Goal: Information Seeking & Learning: Learn about a topic

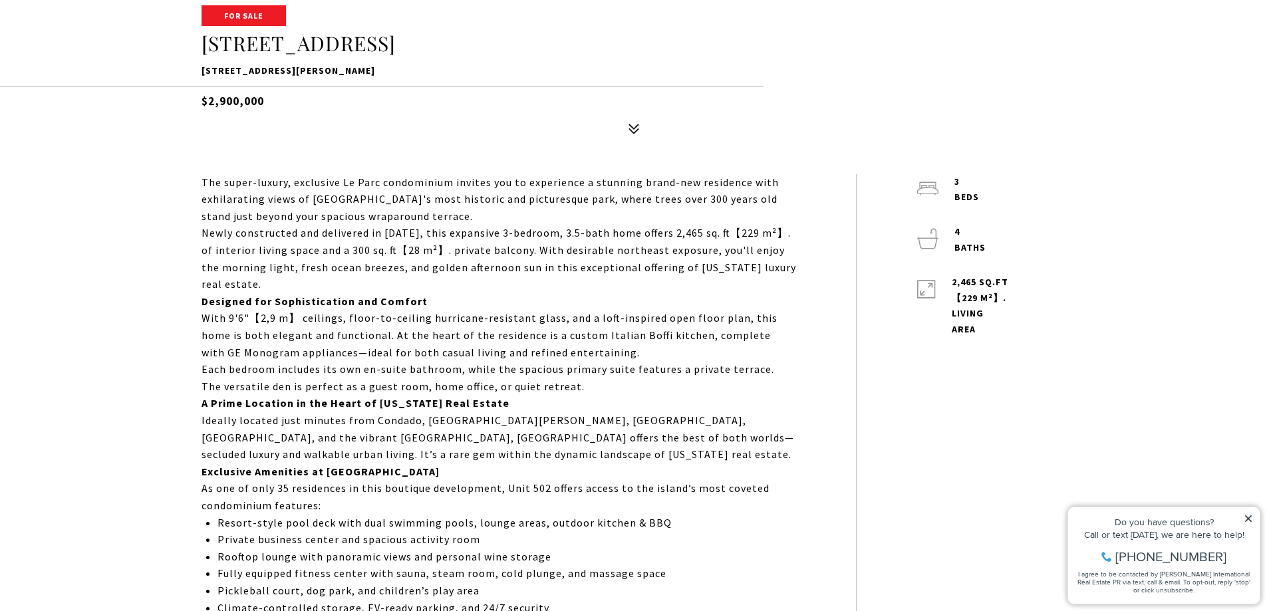
click at [546, 310] on p "With 9'6"​【2,9 m】 ceilings, floor-to-ceiling hurricane-resistant glass, and a l…" at bounding box center [498, 335] width 594 height 51
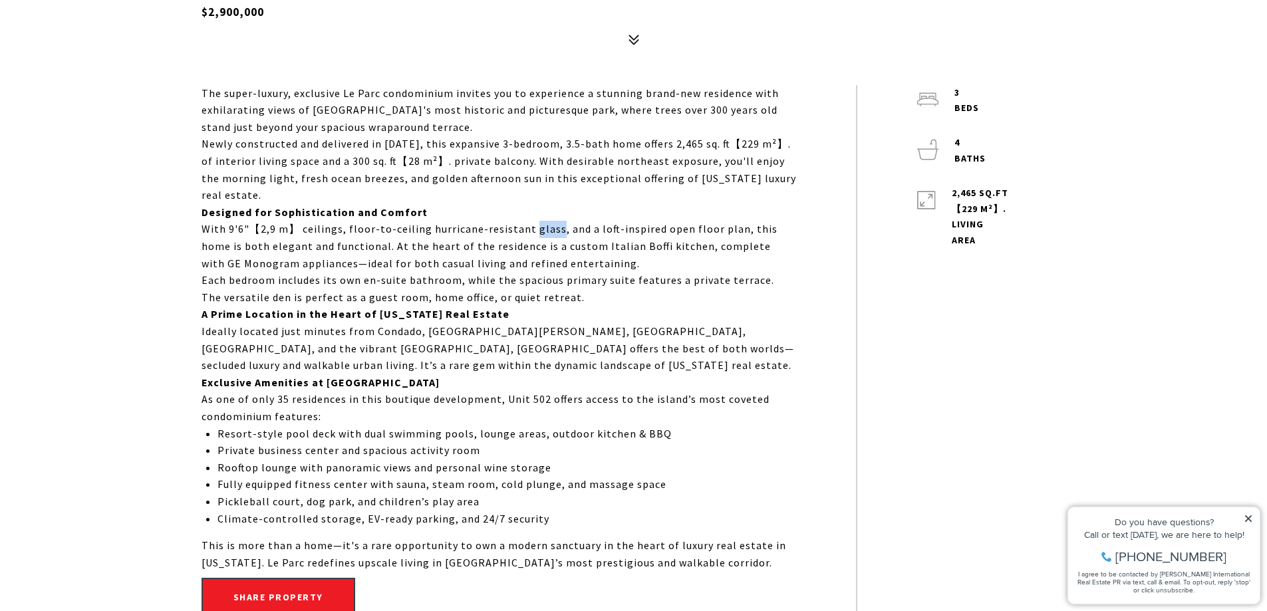
click at [546, 223] on p "With 9'6"​【2,9 m】 ceilings, floor-to-ceiling hurricane-resistant glass, and a l…" at bounding box center [498, 246] width 594 height 51
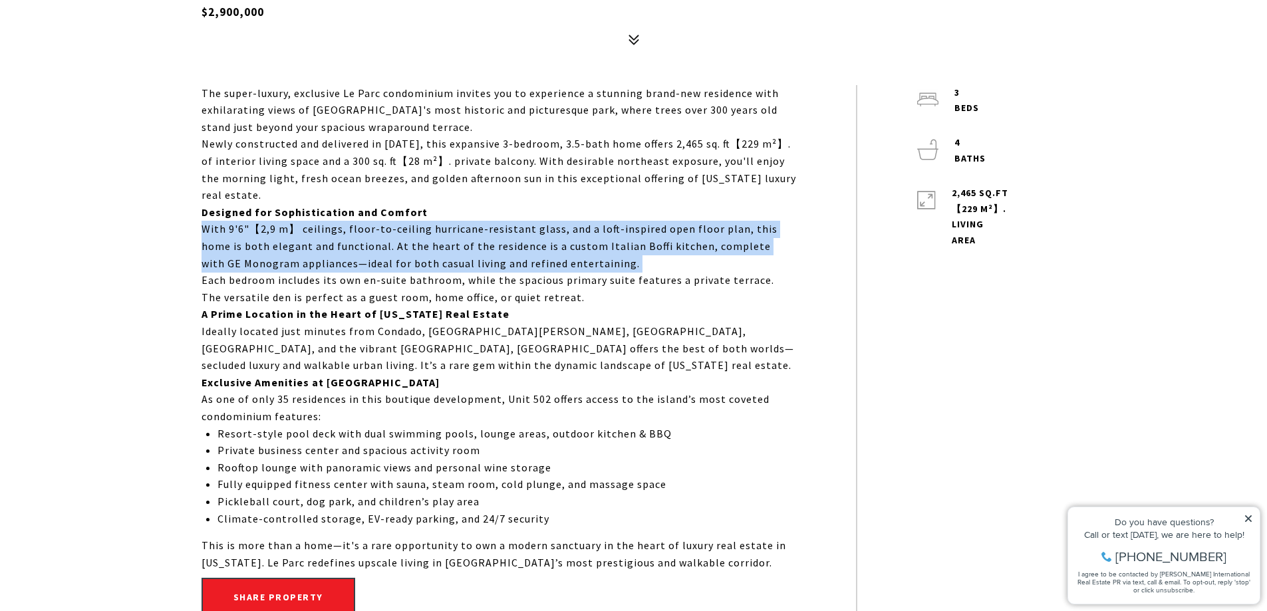
click at [546, 223] on p "With 9'6"​【2,9 m】 ceilings, floor-to-ceiling hurricane-resistant glass, and a l…" at bounding box center [498, 246] width 594 height 51
click at [529, 329] on p "Ideally located just minutes from Condado, [GEOGRAPHIC_DATA][PERSON_NAME], [GEO…" at bounding box center [498, 348] width 594 height 51
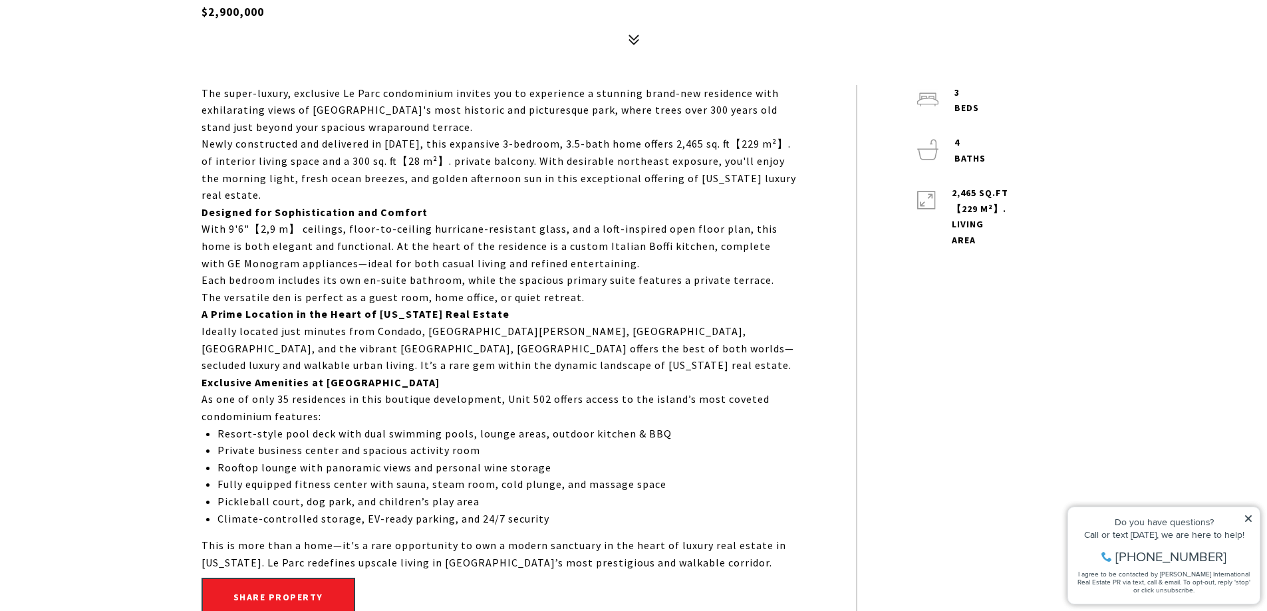
scroll to position [798, 0]
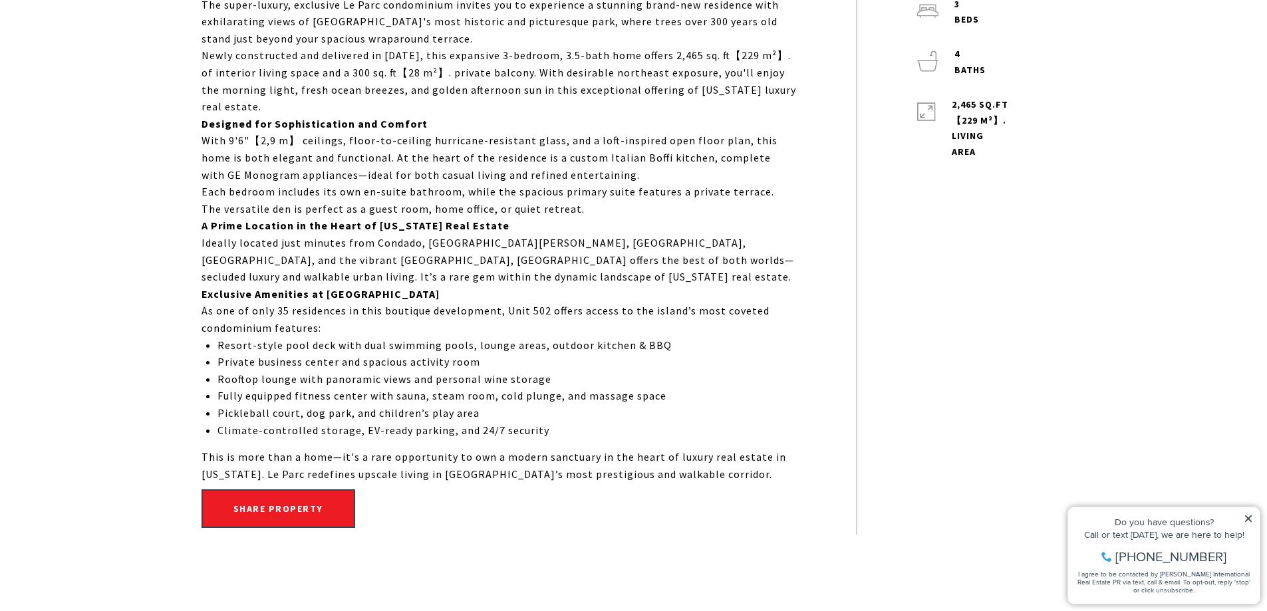
click at [426, 318] on p "As one of only 35 residences in this boutique development, Unit 502 offers acce…" at bounding box center [498, 320] width 594 height 34
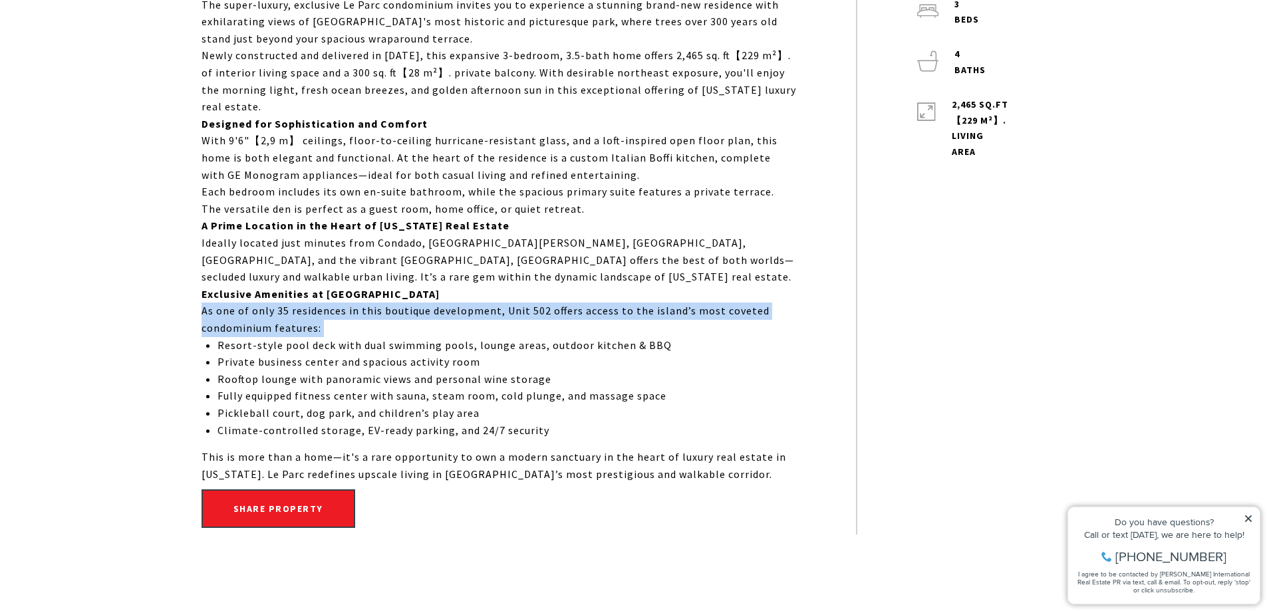
click at [443, 328] on p "As one of only 35 residences in this boutique development, Unit 502 offers acce…" at bounding box center [498, 320] width 594 height 34
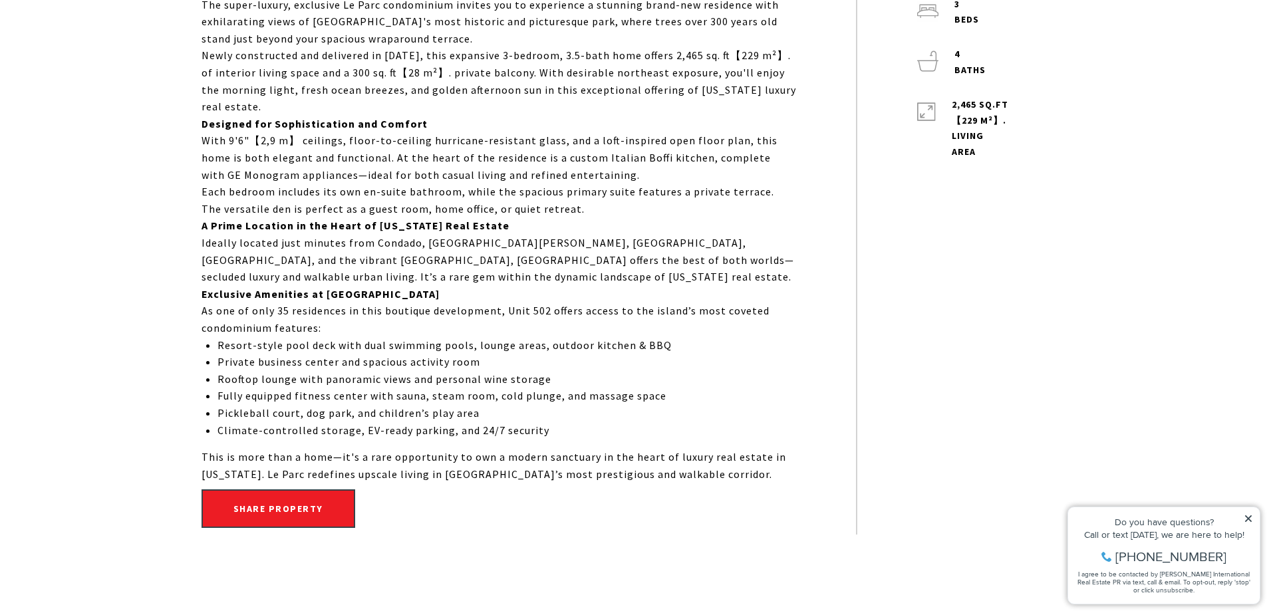
click at [592, 289] on p "Exclusive Amenities at [GEOGRAPHIC_DATA]" at bounding box center [498, 294] width 594 height 17
click at [564, 267] on p "Ideally located just minutes from Condado, [GEOGRAPHIC_DATA][PERSON_NAME], [GEO…" at bounding box center [498, 260] width 594 height 51
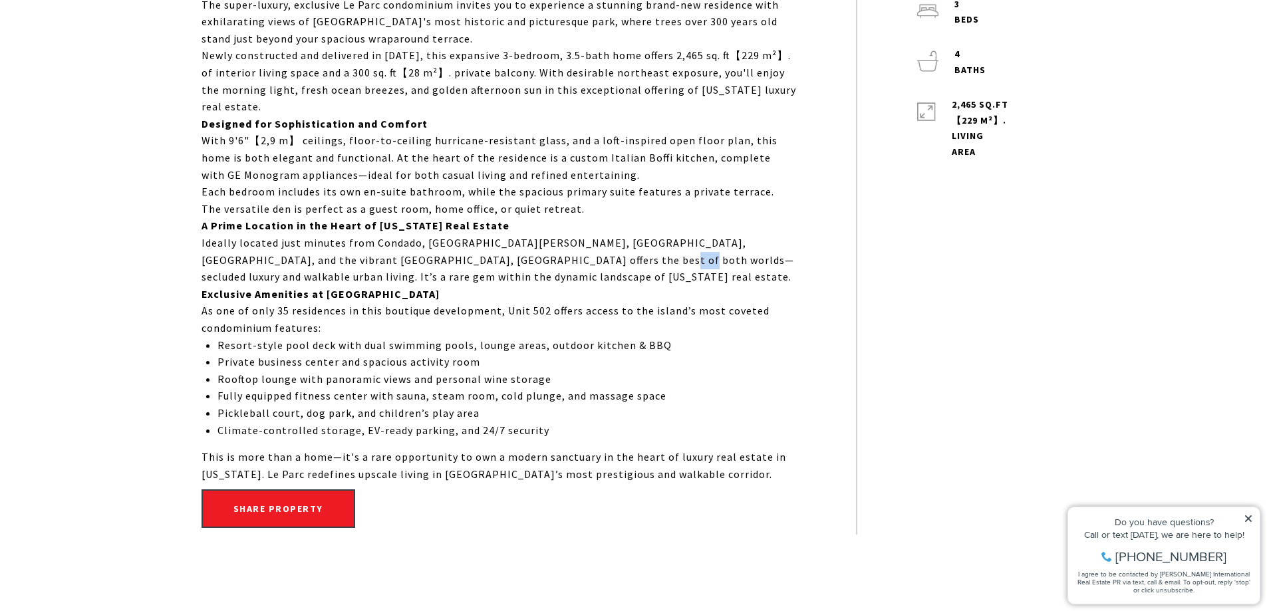
click at [564, 267] on p "Ideally located just minutes from Condado, [GEOGRAPHIC_DATA][PERSON_NAME], [GEO…" at bounding box center [498, 260] width 594 height 51
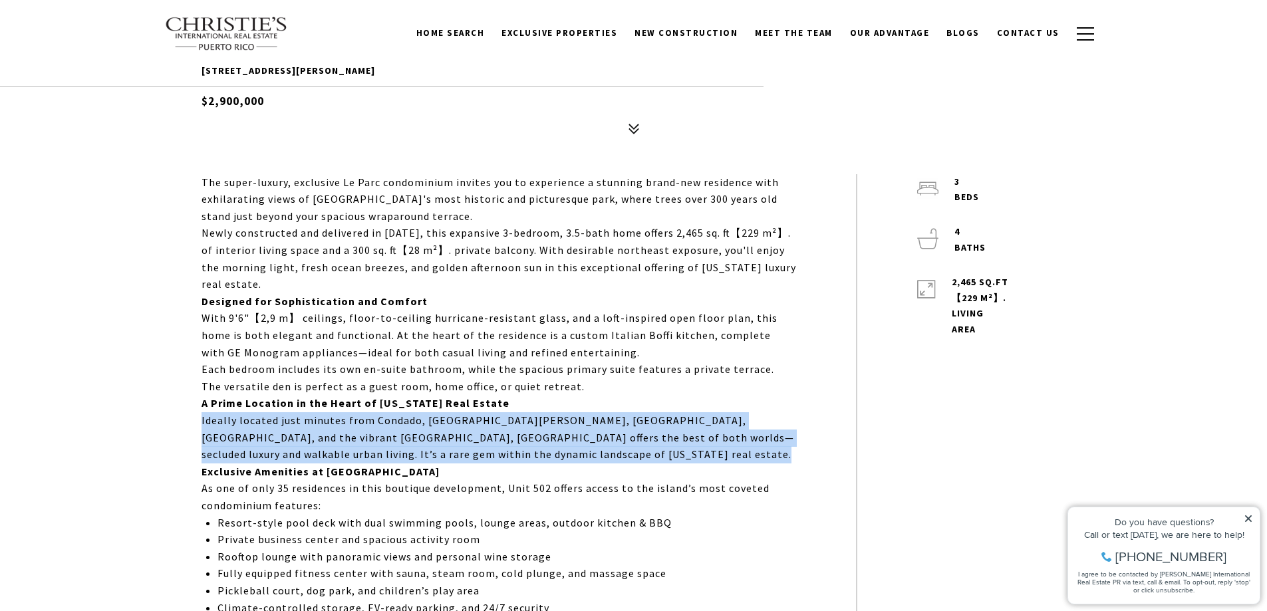
scroll to position [709, 0]
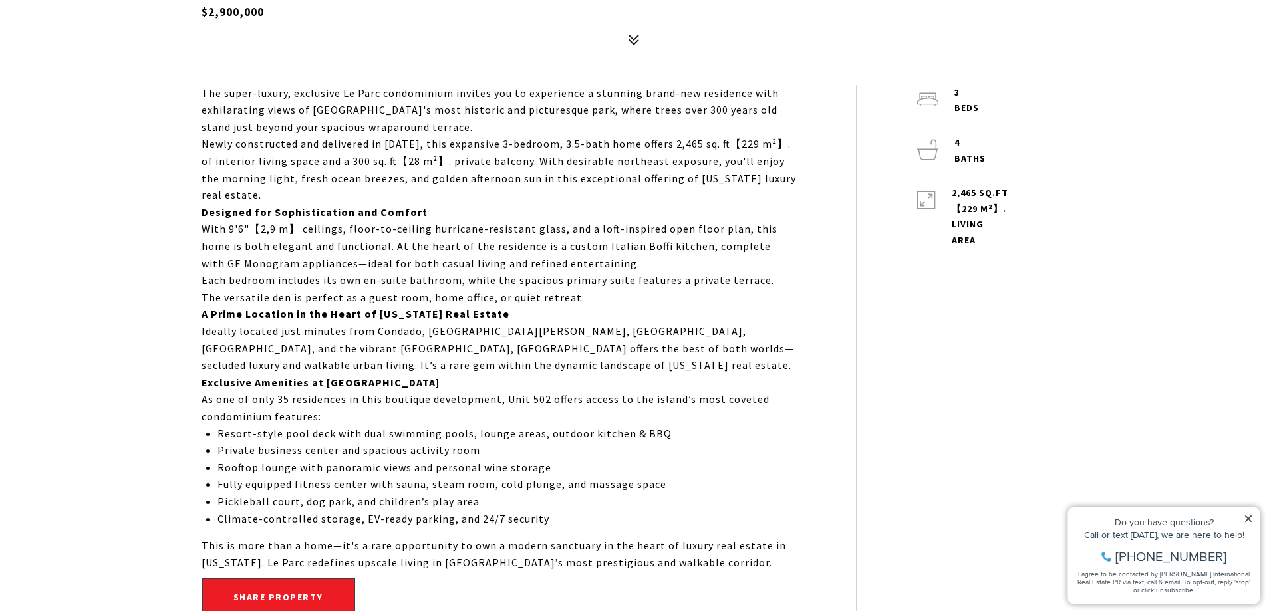
click at [570, 140] on p "Newly constructed and delivered in [DATE], this expansive 3-bedroom, 3.5-bath h…" at bounding box center [498, 170] width 594 height 68
click at [578, 121] on p "The super-luxury, exclusive Le Parc condominium invites you to experience a stu…" at bounding box center [498, 110] width 594 height 51
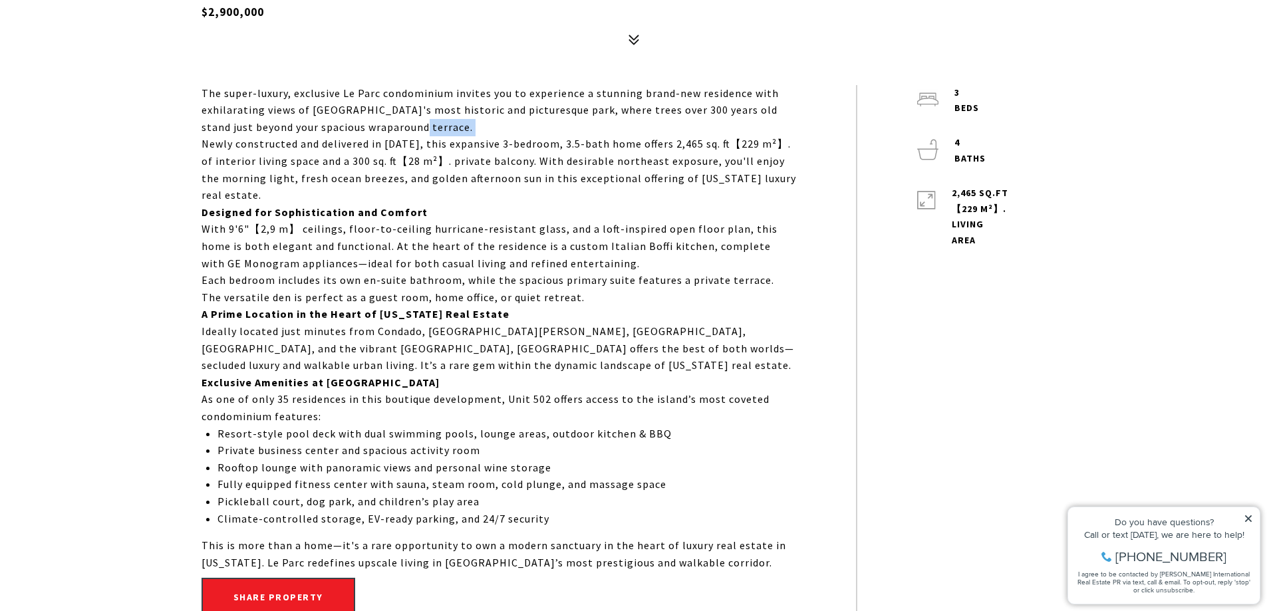
click at [578, 121] on p "The super-luxury, exclusive Le Parc condominium invites you to experience a stu…" at bounding box center [498, 110] width 594 height 51
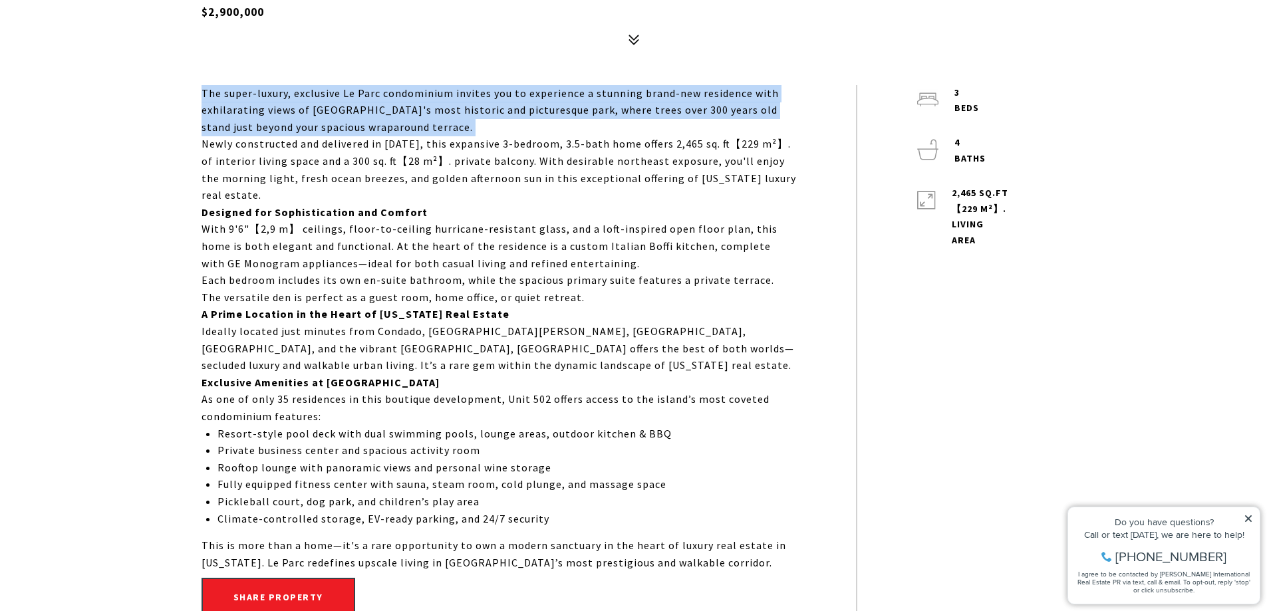
click at [588, 142] on p "Newly constructed and delivered in [DATE], this expansive 3-bedroom, 3.5-bath h…" at bounding box center [498, 170] width 594 height 68
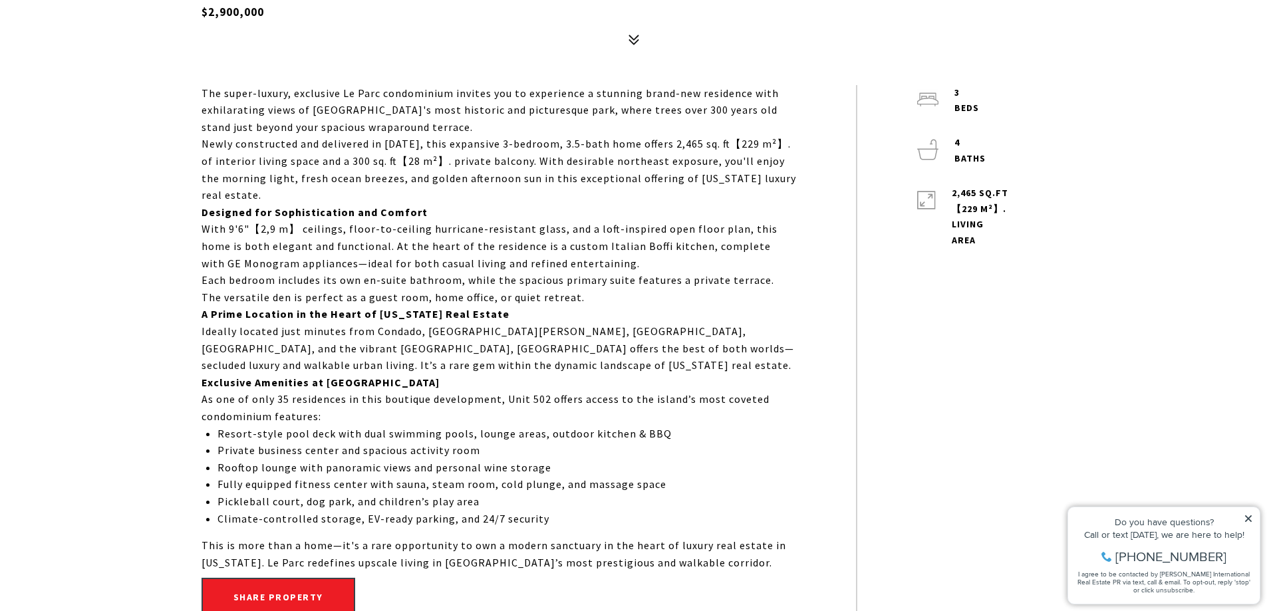
click at [588, 142] on p "Newly constructed and delivered in [DATE], this expansive 3-bedroom, 3.5-bath h…" at bounding box center [498, 170] width 594 height 68
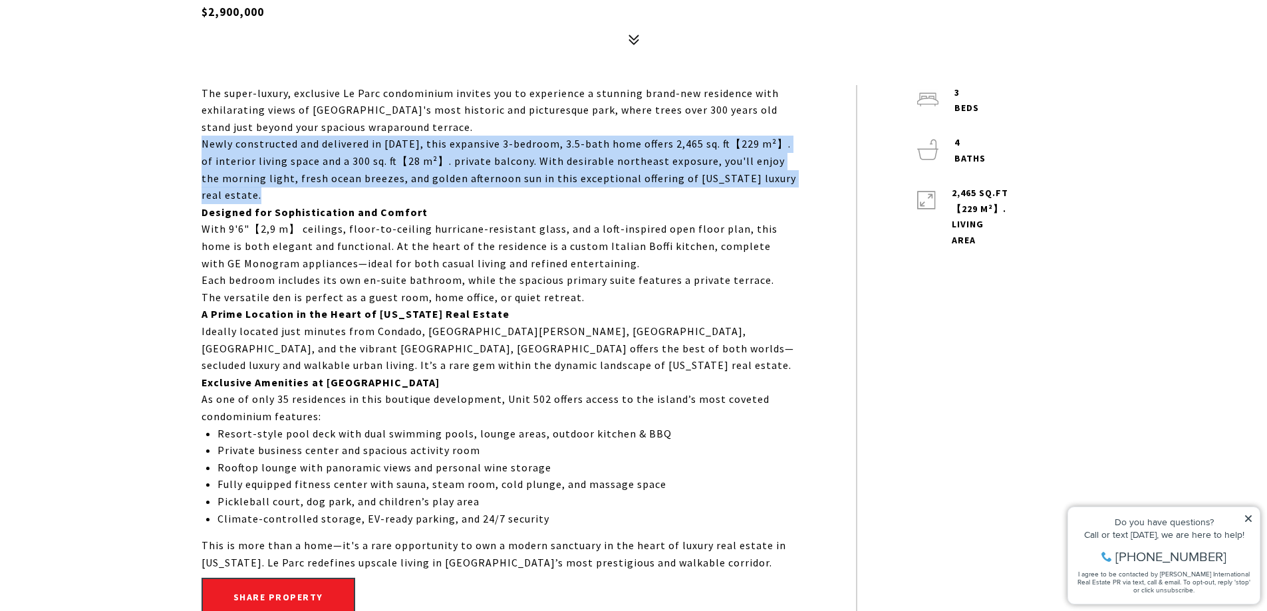
click at [589, 152] on p "Newly constructed and delivered in [DATE], this expansive 3-bedroom, 3.5-bath h…" at bounding box center [498, 170] width 594 height 68
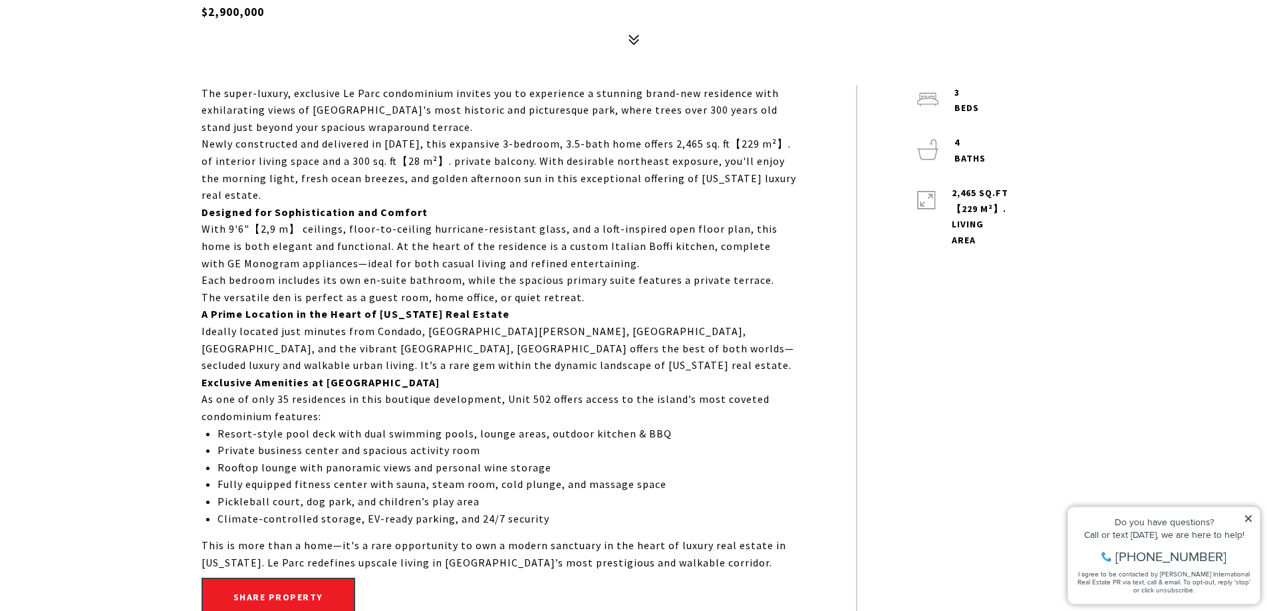
click at [562, 174] on p "Newly constructed and delivered in [DATE], this expansive 3-bedroom, 3.5-bath h…" at bounding box center [498, 170] width 594 height 68
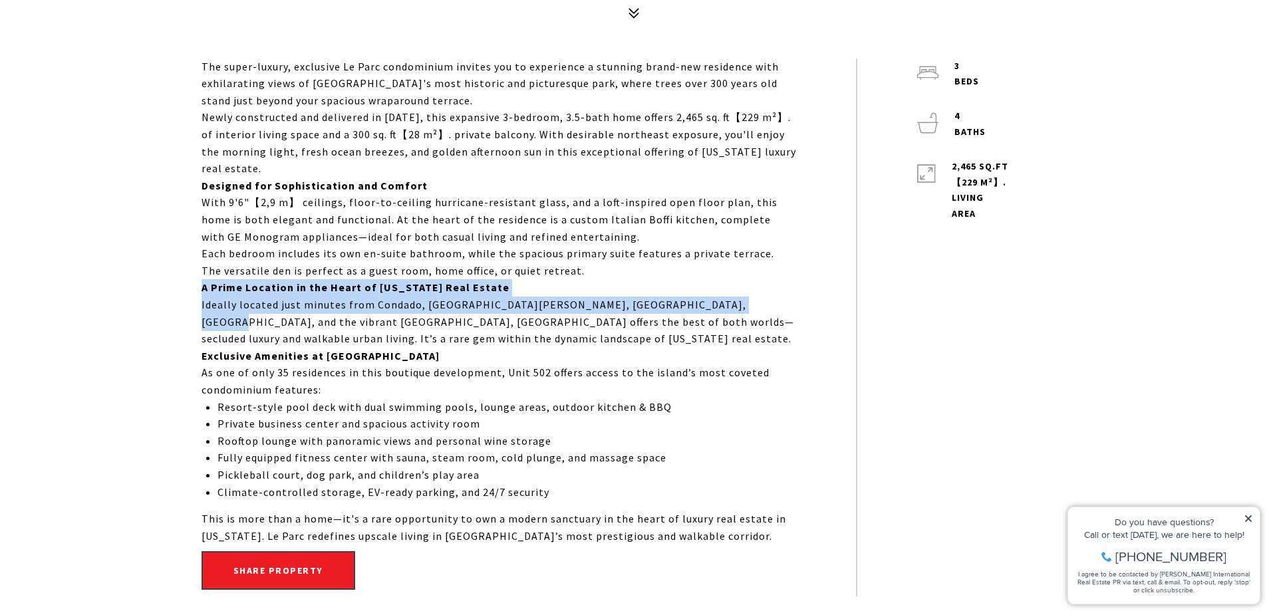
drag, startPoint x: 198, startPoint y: 281, endPoint x: 731, endPoint y: 309, distance: 533.3
click at [731, 309] on div "The super-luxury, exclusive Le Parc condominium invites you to experience a stu…" at bounding box center [633, 328] width 931 height 539
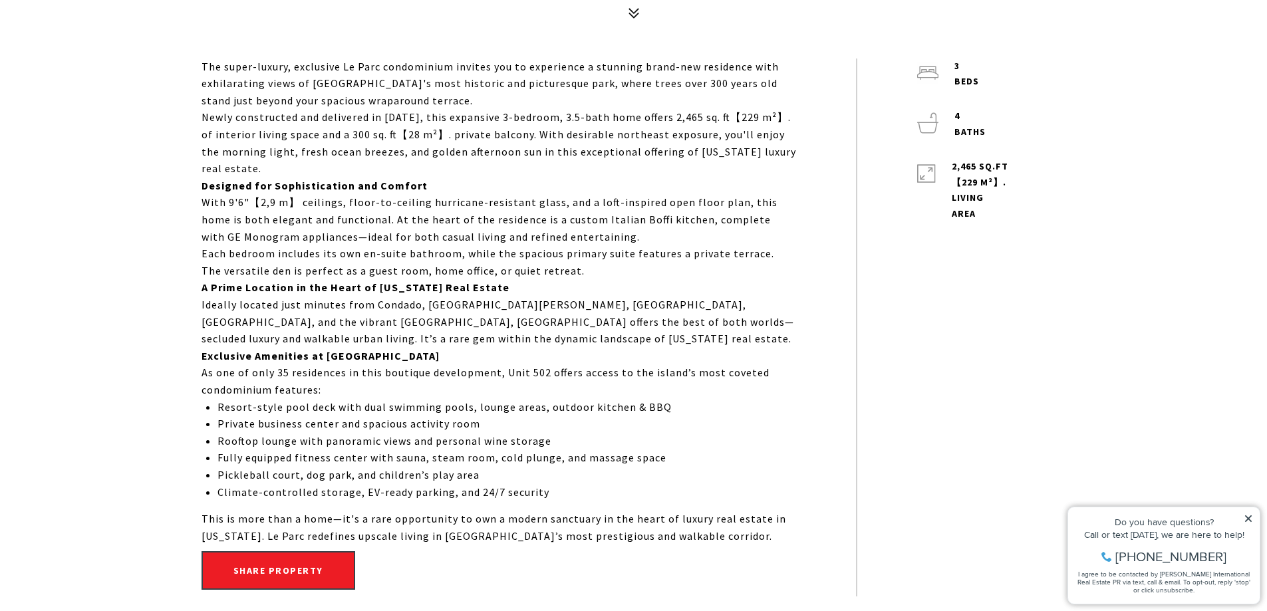
click at [733, 307] on p "Ideally located just minutes from Condado, [GEOGRAPHIC_DATA][PERSON_NAME], [GEO…" at bounding box center [498, 322] width 594 height 51
click at [663, 322] on p "Ideally located just minutes from Condado, [GEOGRAPHIC_DATA][PERSON_NAME], [GEO…" at bounding box center [498, 322] width 594 height 51
click at [662, 321] on p "Ideally located just minutes from Condado, [GEOGRAPHIC_DATA][PERSON_NAME], [GEO…" at bounding box center [498, 322] width 594 height 51
click at [662, 320] on p "Ideally located just minutes from Condado, [GEOGRAPHIC_DATA][PERSON_NAME], [GEO…" at bounding box center [498, 322] width 594 height 51
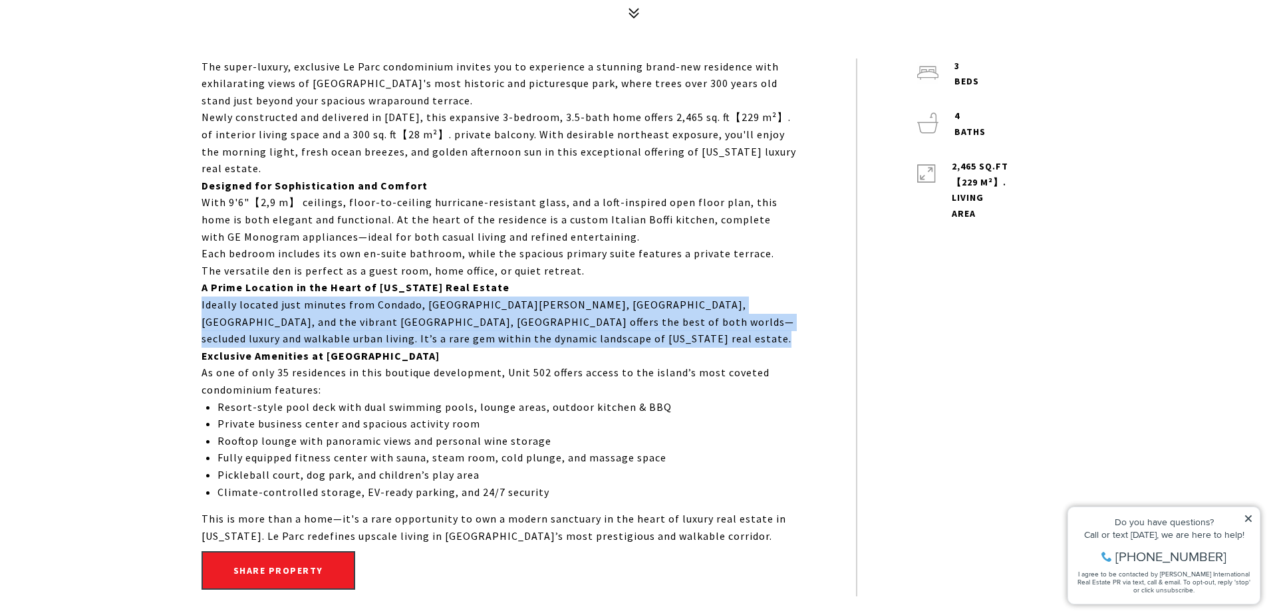
click at [662, 320] on p "Ideally located just minutes from Condado, [GEOGRAPHIC_DATA][PERSON_NAME], [GEO…" at bounding box center [498, 322] width 594 height 51
click at [579, 318] on p "Ideally located just minutes from Condado, [GEOGRAPHIC_DATA][PERSON_NAME], [GEO…" at bounding box center [498, 322] width 594 height 51
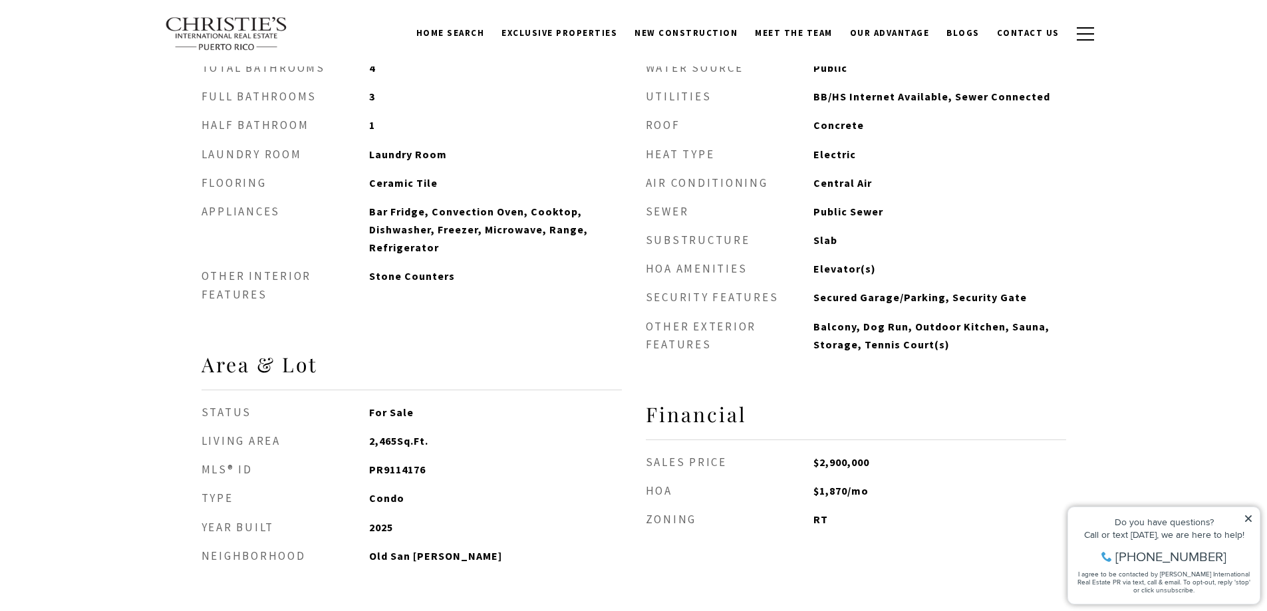
scroll to position [1445, 0]
